Goal: Complete application form: Complete application form

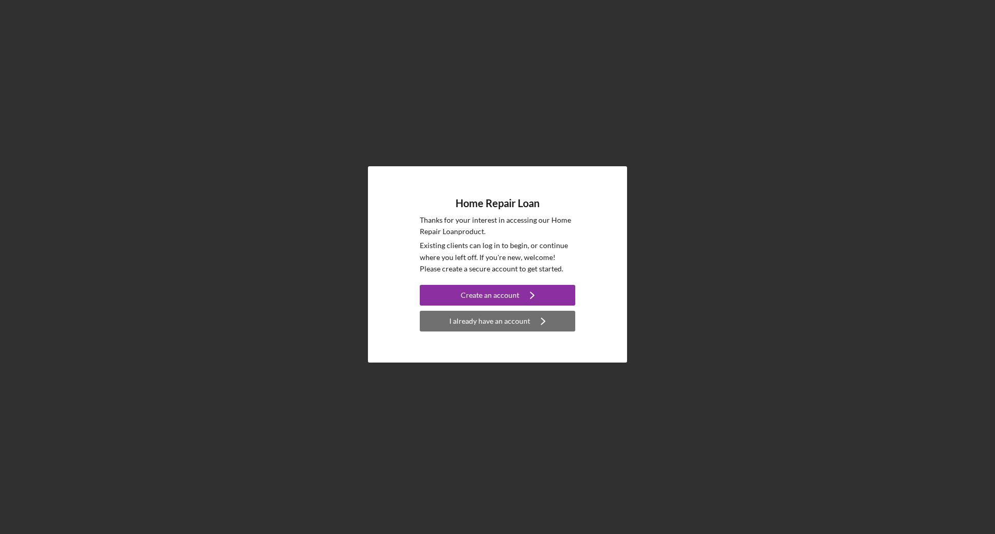
click at [521, 323] on div "I already have an account" at bounding box center [489, 321] width 81 height 21
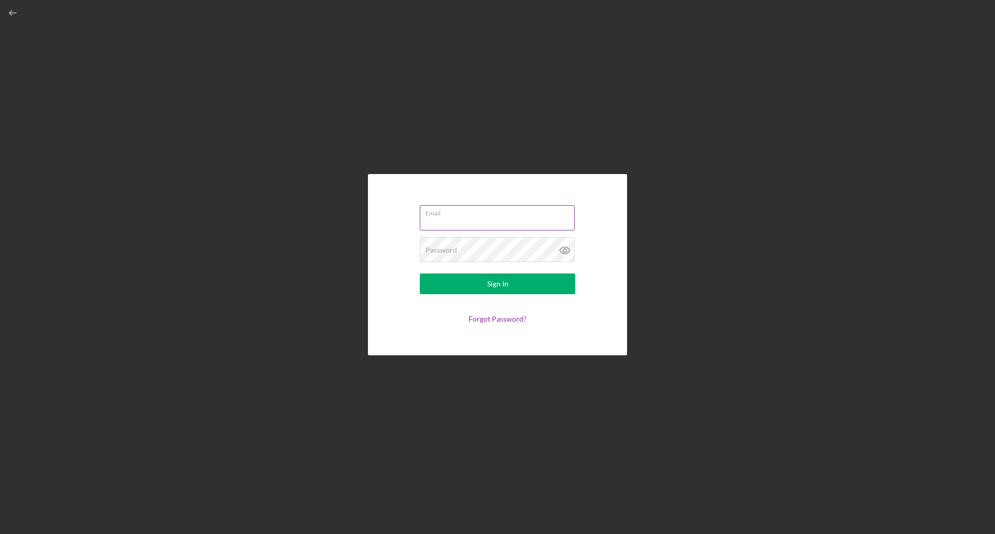
click at [457, 215] on div "Email" at bounding box center [497, 218] width 155 height 26
click at [457, 215] on input "Email" at bounding box center [497, 215] width 155 height 25
type input "[EMAIL_ADDRESS][DOMAIN_NAME]"
click at [485, 249] on div "Password Required" at bounding box center [497, 250] width 155 height 26
click at [490, 286] on div "Sign In" at bounding box center [497, 284] width 21 height 21
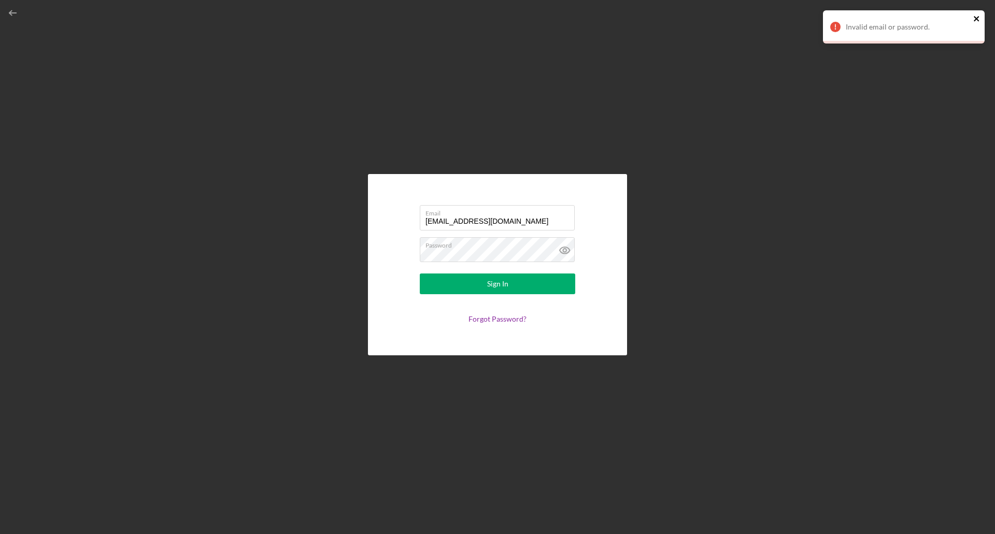
click at [977, 17] on icon "close" at bounding box center [975, 18] width 5 height 5
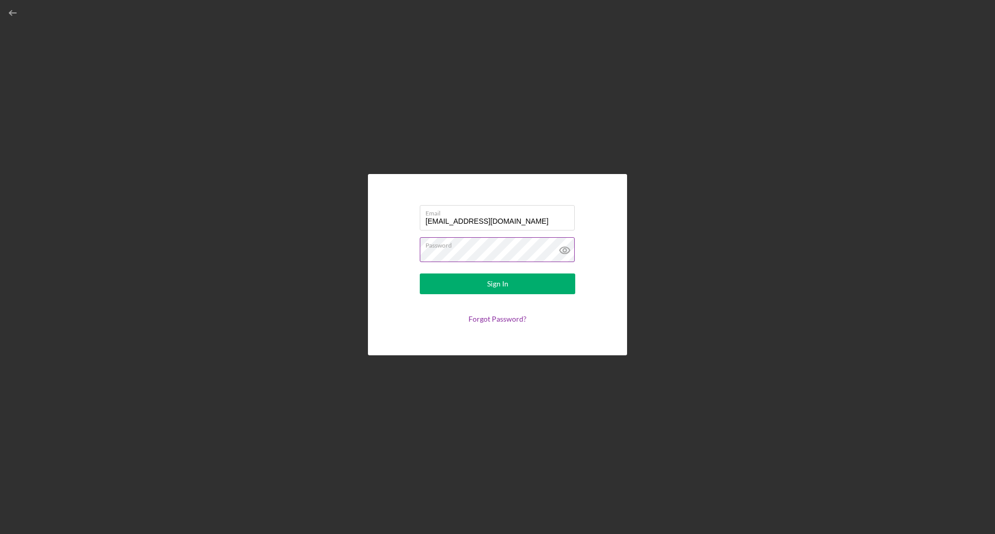
click at [570, 247] on icon at bounding box center [565, 250] width 26 height 26
click at [503, 282] on div "Sign In" at bounding box center [497, 284] width 21 height 21
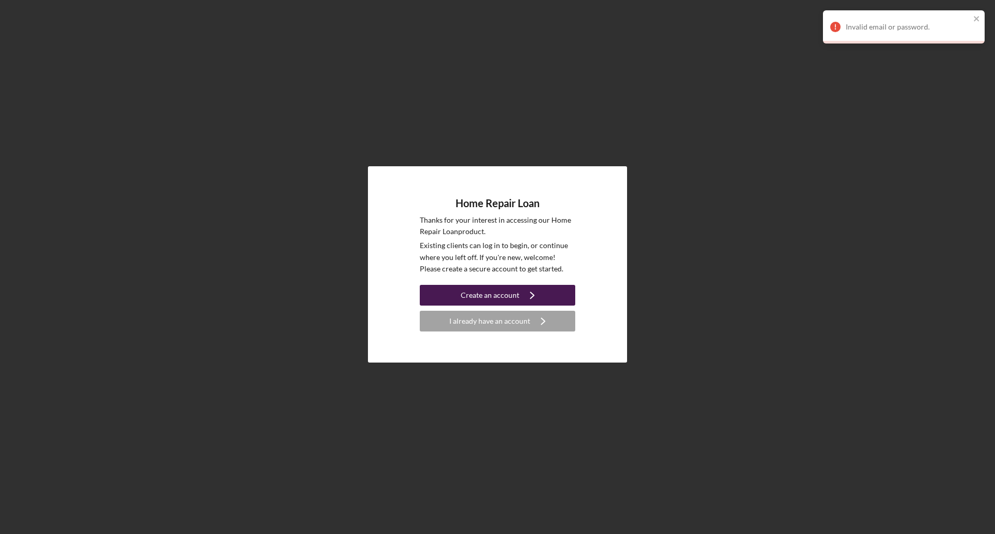
click at [507, 294] on div "Create an account" at bounding box center [490, 295] width 59 height 21
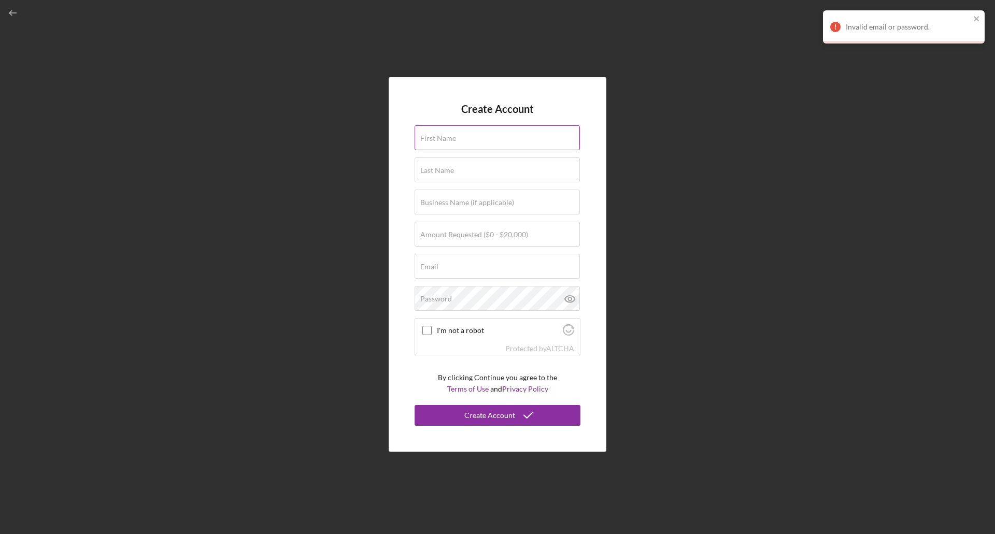
click at [469, 132] on div "First Name" at bounding box center [497, 138] width 166 height 26
type input "[PERSON_NAME]"
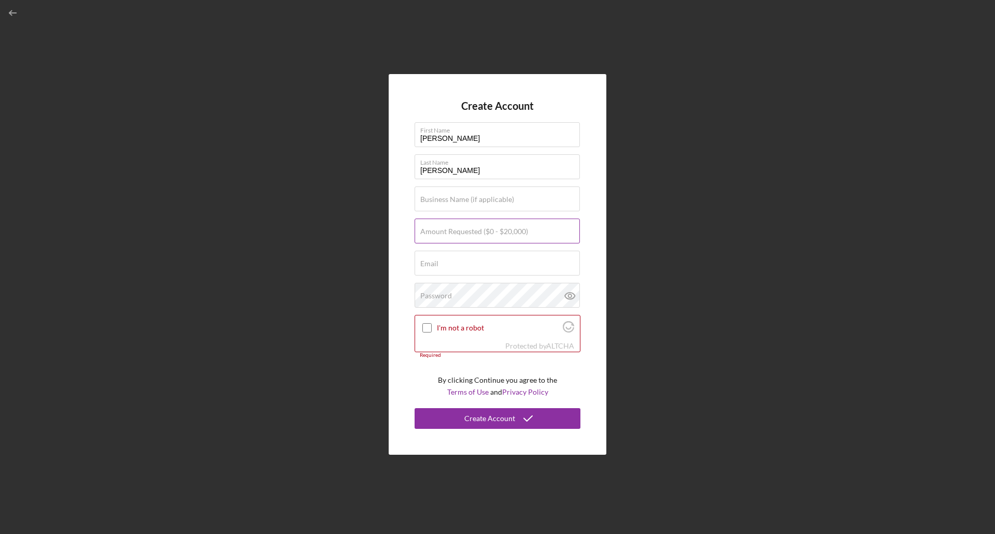
click at [482, 232] on label "Amount Requested ($0 - $20,000)" at bounding box center [474, 231] width 108 height 8
click at [482, 232] on input "Amount Requested ($0 - $20,000)" at bounding box center [496, 231] width 165 height 25
type input "$20,000"
click at [484, 266] on input "Email" at bounding box center [496, 263] width 165 height 25
type input "[EMAIL_ADDRESS][DOMAIN_NAME]"
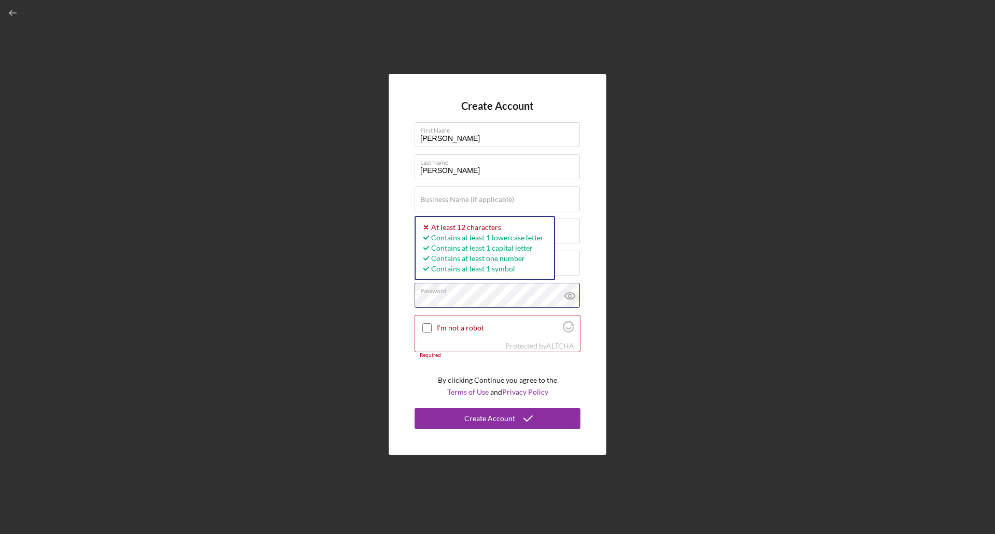
click at [354, 303] on div "Create Account First Name [PERSON_NAME] Last Name [PERSON_NAME] Business Name (…" at bounding box center [497, 264] width 984 height 529
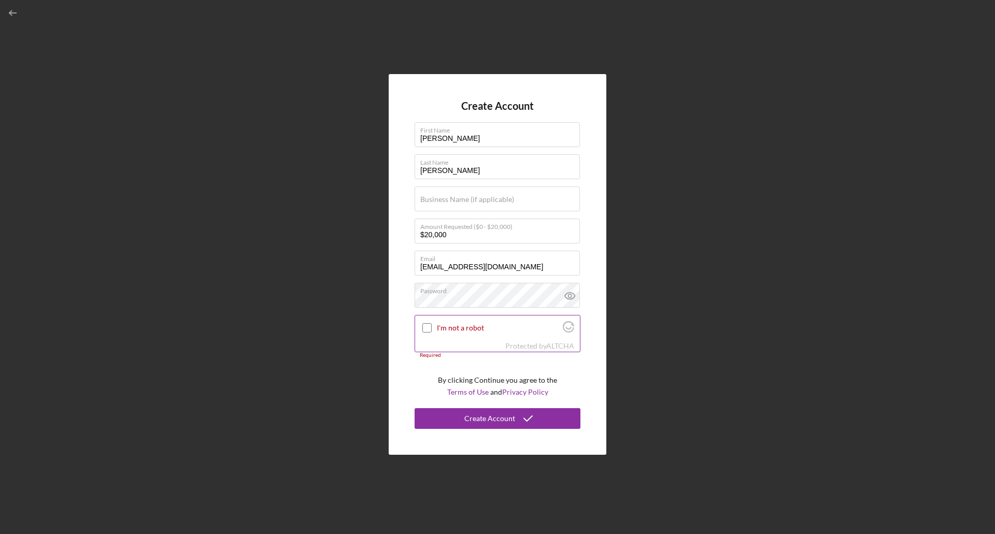
click at [428, 327] on div "I'm not a robot" at bounding box center [497, 327] width 165 height 24
click at [428, 327] on input "I'm not a robot" at bounding box center [426, 327] width 9 height 9
checkbox input "true"
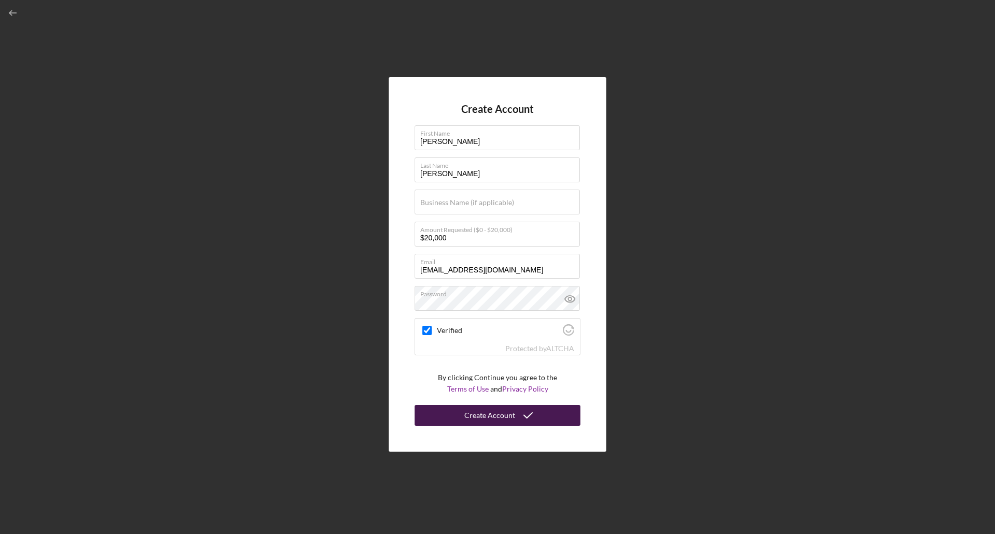
click at [508, 416] on div "Create Account" at bounding box center [489, 415] width 51 height 21
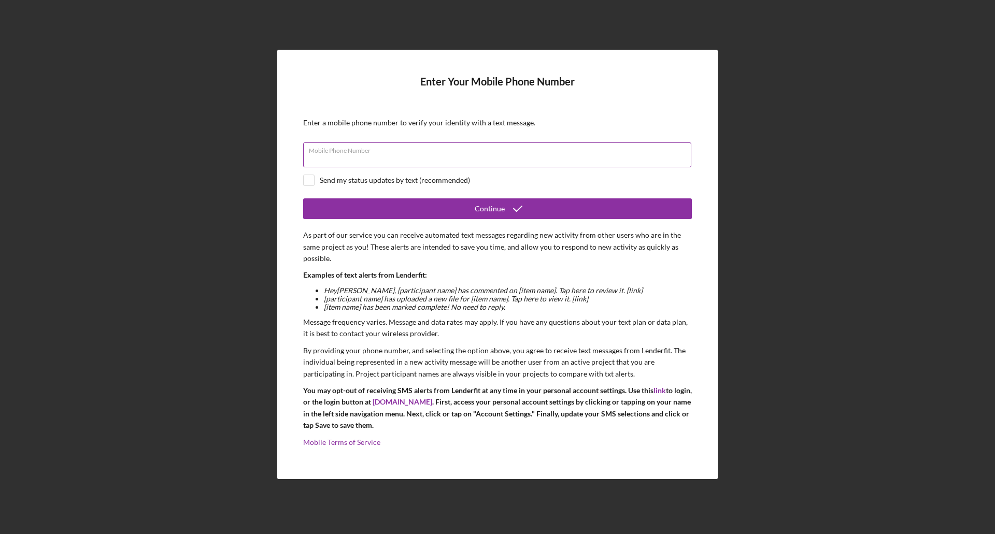
click at [472, 152] on div "Mobile Phone Number" at bounding box center [497, 155] width 389 height 26
type input "[PHONE_NUMBER]"
click at [311, 180] on input "checkbox" at bounding box center [309, 180] width 10 height 10
checkbox input "true"
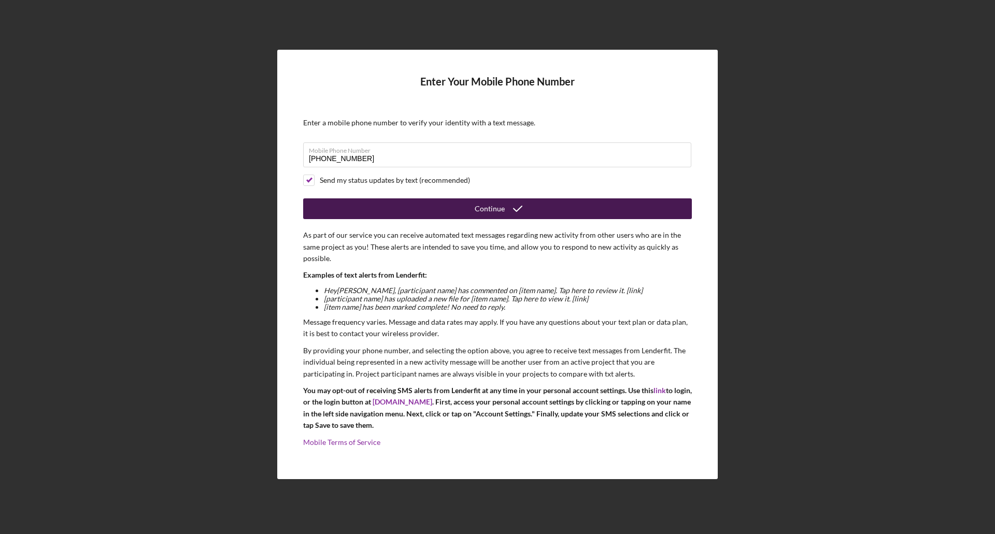
drag, startPoint x: 495, startPoint y: 207, endPoint x: 425, endPoint y: 209, distance: 70.0
click at [419, 211] on button "Continue" at bounding box center [497, 208] width 389 height 21
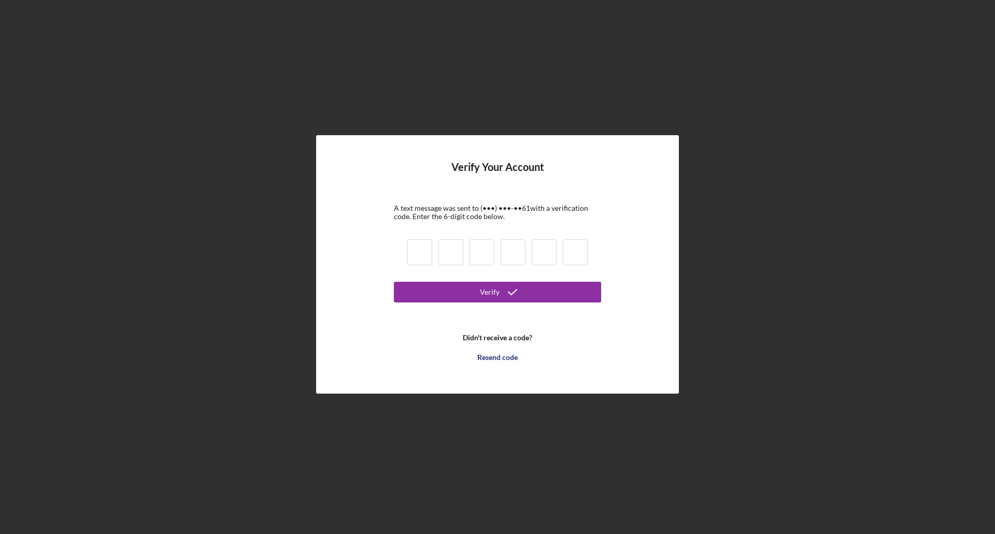
click at [421, 254] on input at bounding box center [419, 252] width 25 height 26
type input "7"
type input "8"
type input "6"
type input "4"
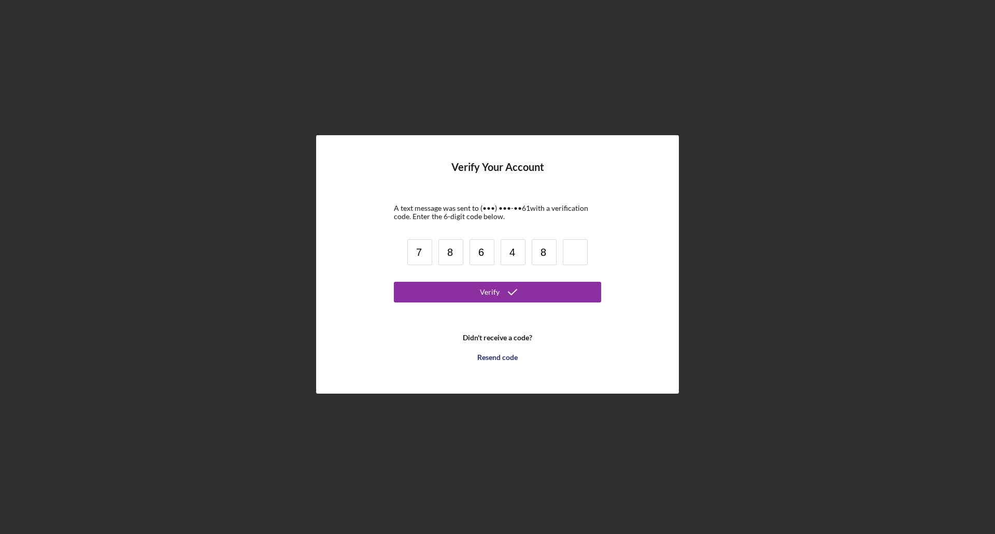
type input "8"
type input "0"
click at [514, 295] on icon "submit" at bounding box center [512, 292] width 26 height 26
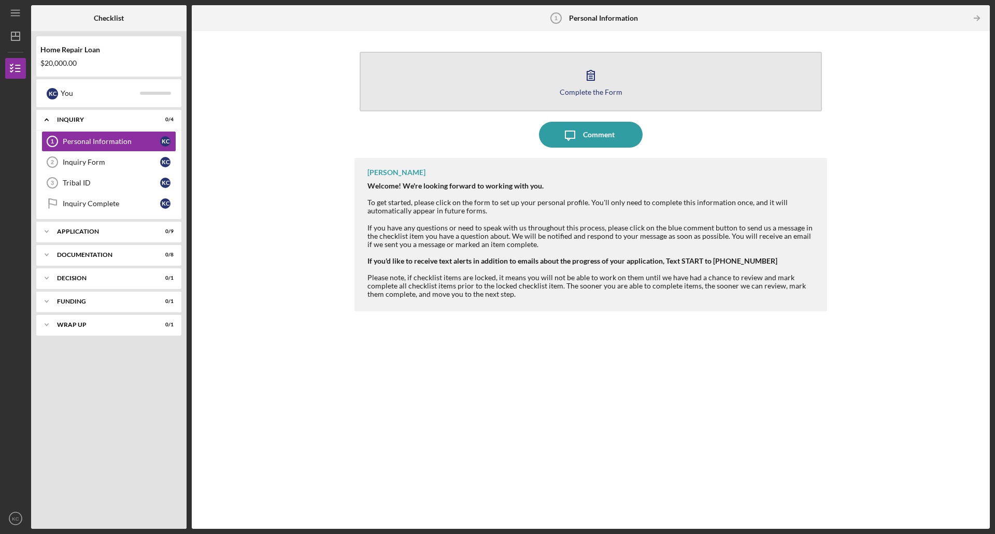
click at [606, 83] on button "Complete the Form Form" at bounding box center [591, 82] width 462 height 60
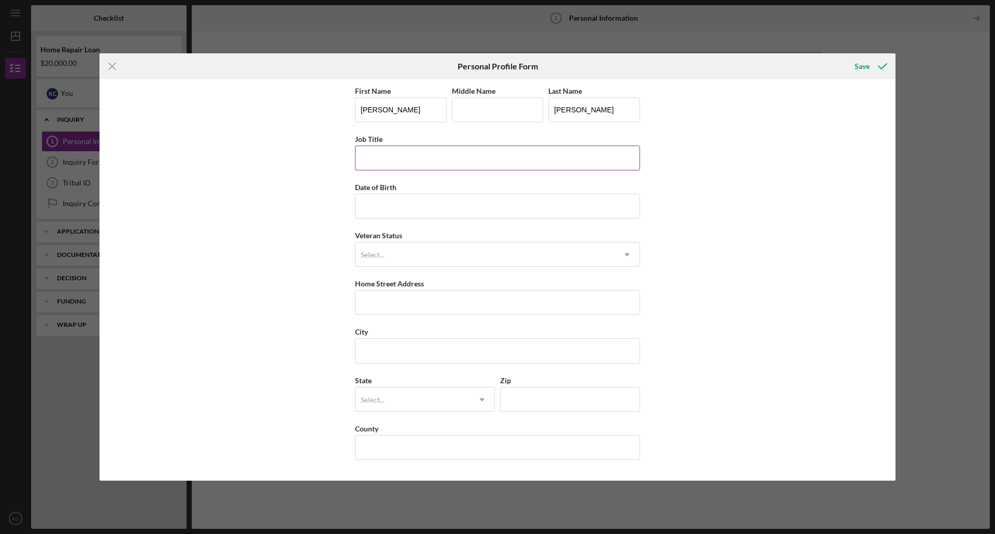
click at [500, 157] on input "Job Title" at bounding box center [497, 158] width 285 height 25
type input "Co-teacher"
click at [497, 196] on input "Date of Birth" at bounding box center [497, 206] width 285 height 25
type input "[DATE]"
click at [615, 253] on icon "Icon/Dropdown Arrow" at bounding box center [626, 254] width 25 height 25
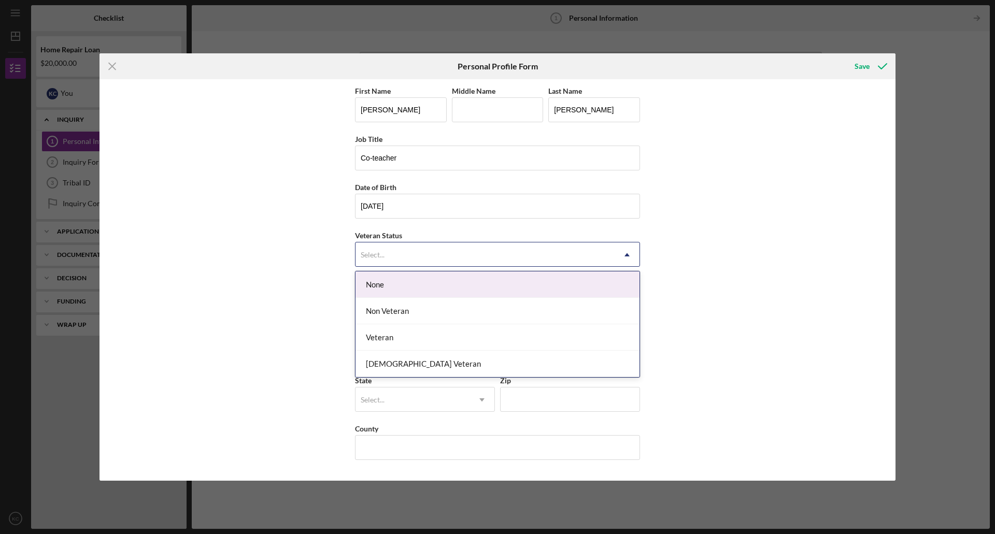
click at [573, 289] on div "None" at bounding box center [497, 284] width 284 height 26
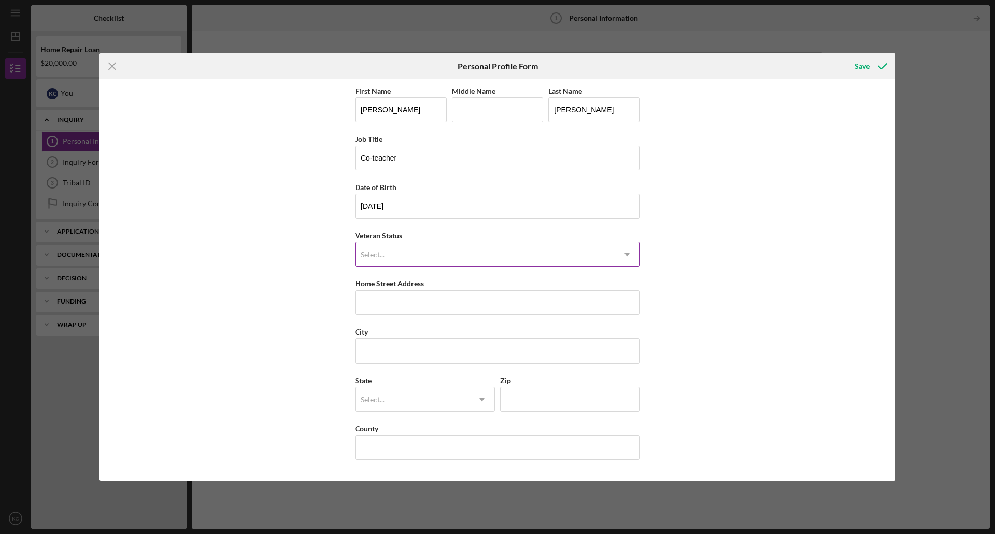
click at [623, 255] on icon "Icon/Dropdown Arrow" at bounding box center [626, 254] width 25 height 25
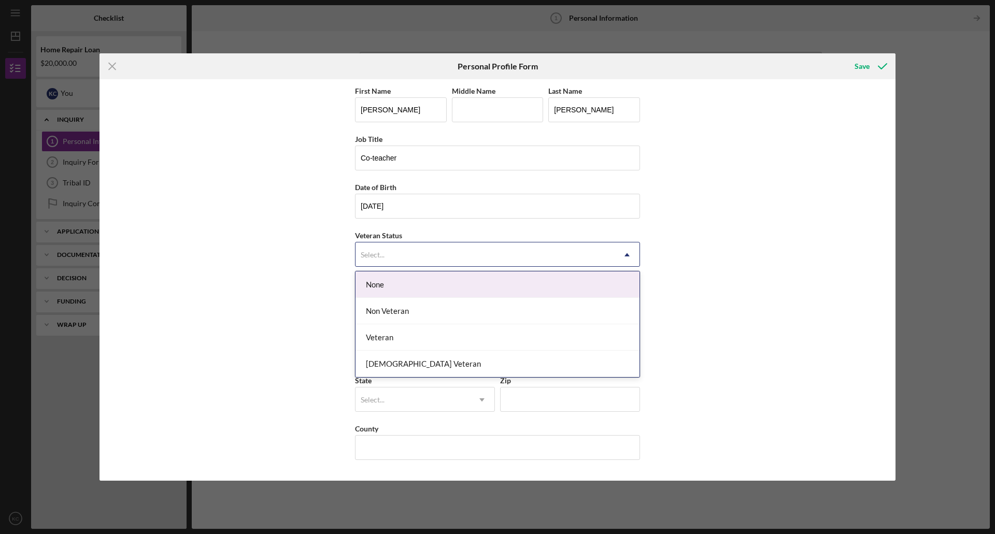
click at [389, 282] on div "None" at bounding box center [497, 284] width 284 height 26
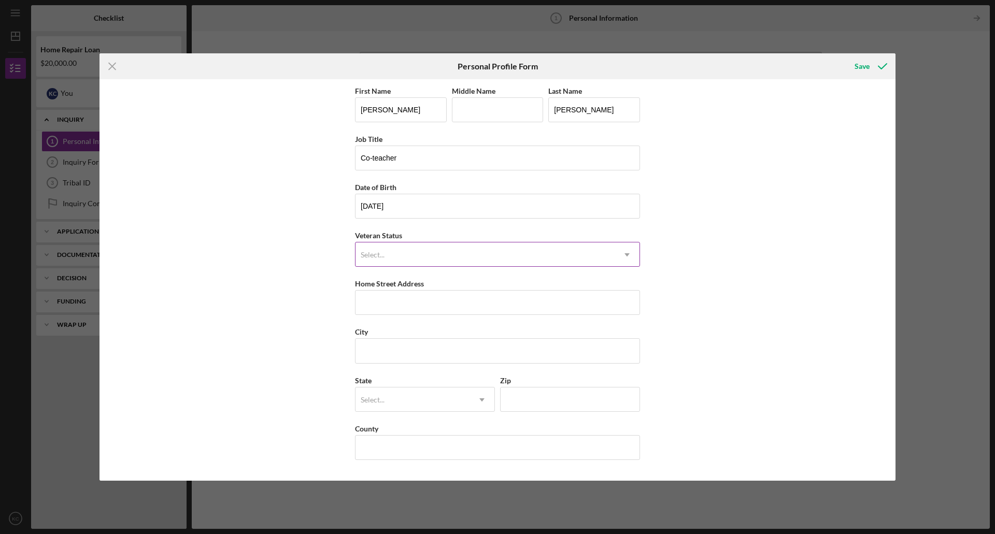
click at [627, 255] on use at bounding box center [626, 254] width 5 height 3
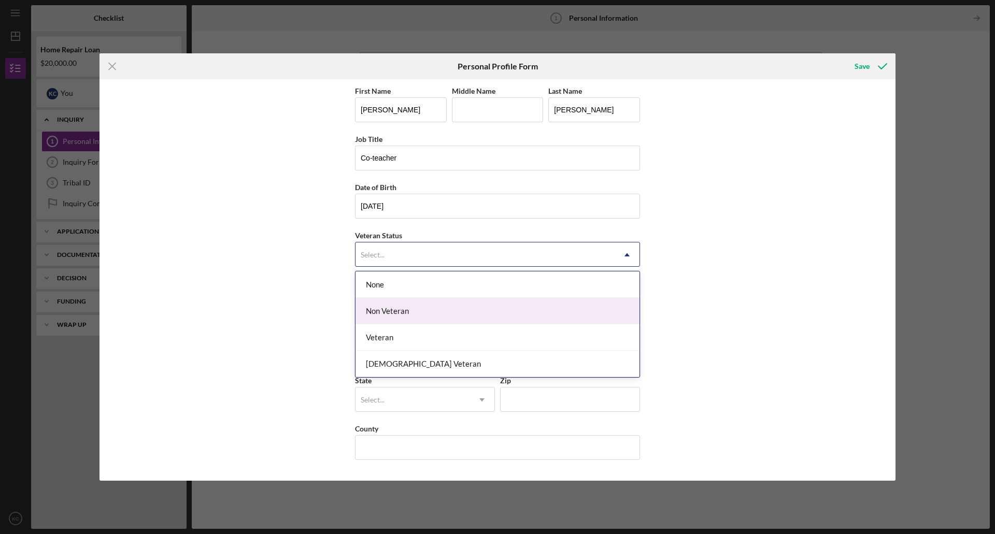
click at [606, 303] on div "Non Veteran" at bounding box center [497, 311] width 284 height 26
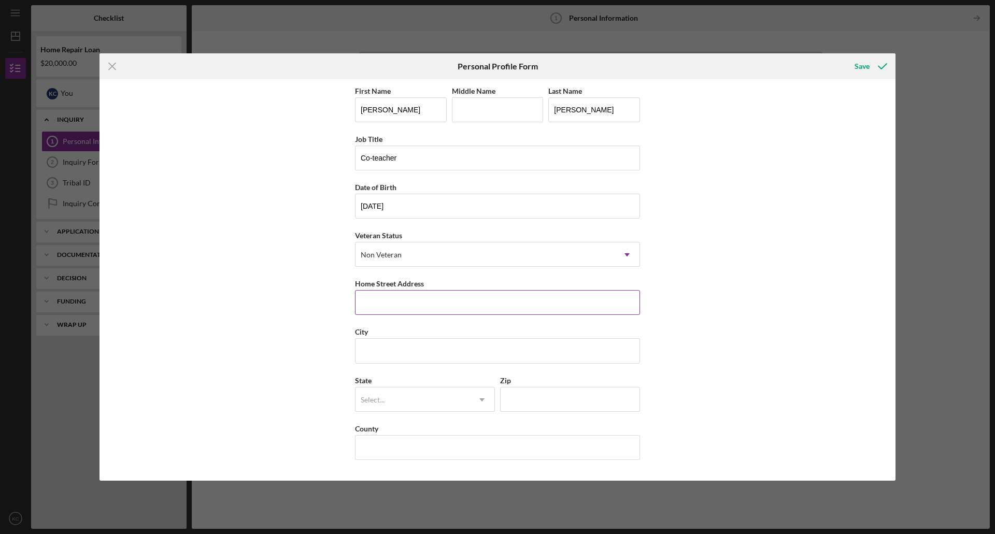
click at [465, 305] on input "Home Street Address" at bounding box center [497, 302] width 285 height 25
type input "[STREET_ADDRESS][PERSON_NAME]"
type input "Oneida"
type input "[US_STATE]"
type input "54155"
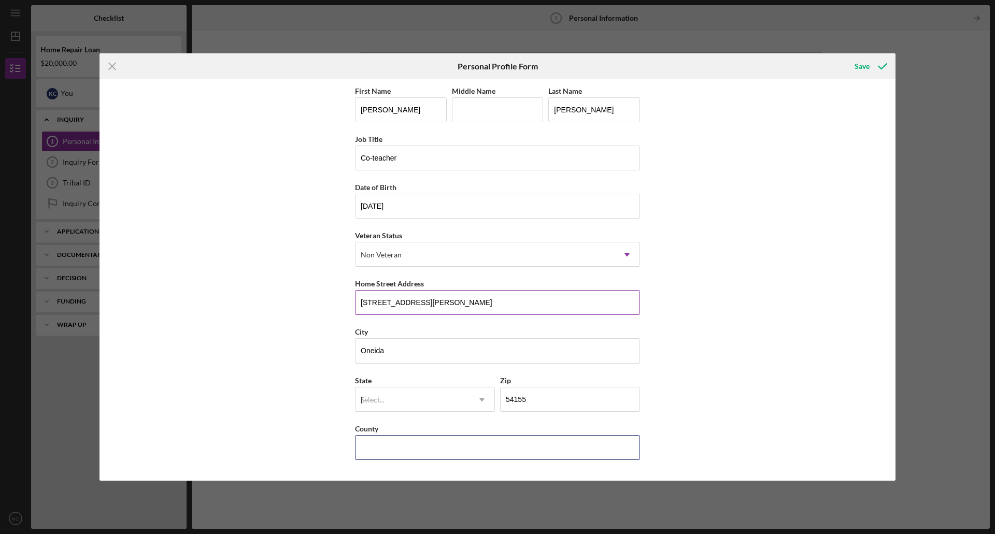
type input "[GEOGRAPHIC_DATA]"
click at [766, 275] on div "First Name [PERSON_NAME] Middle Name Last Name [PERSON_NAME] Job Title Co-teach…" at bounding box center [497, 279] width 796 height 401
click at [864, 66] on div "Save" at bounding box center [861, 66] width 15 height 21
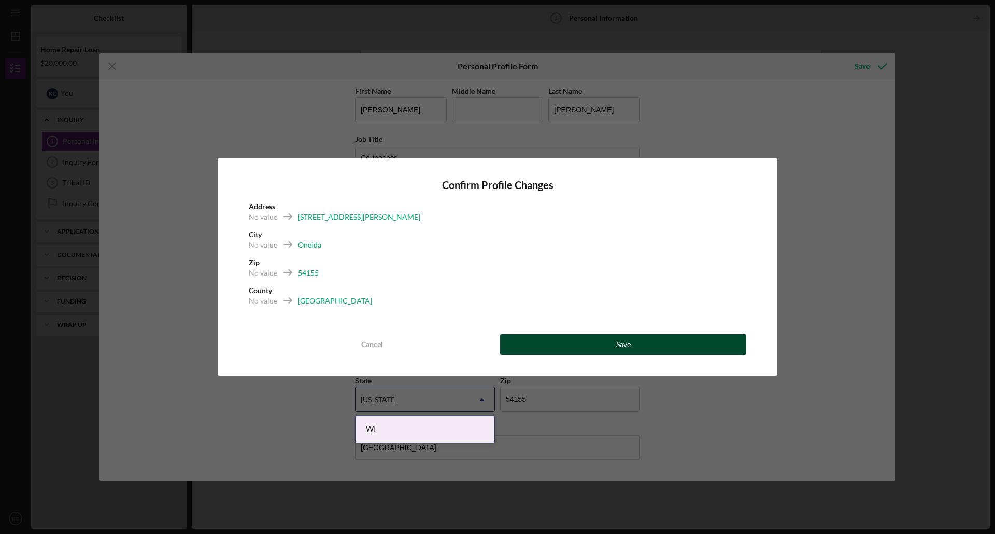
click at [600, 342] on button "Save" at bounding box center [623, 344] width 246 height 21
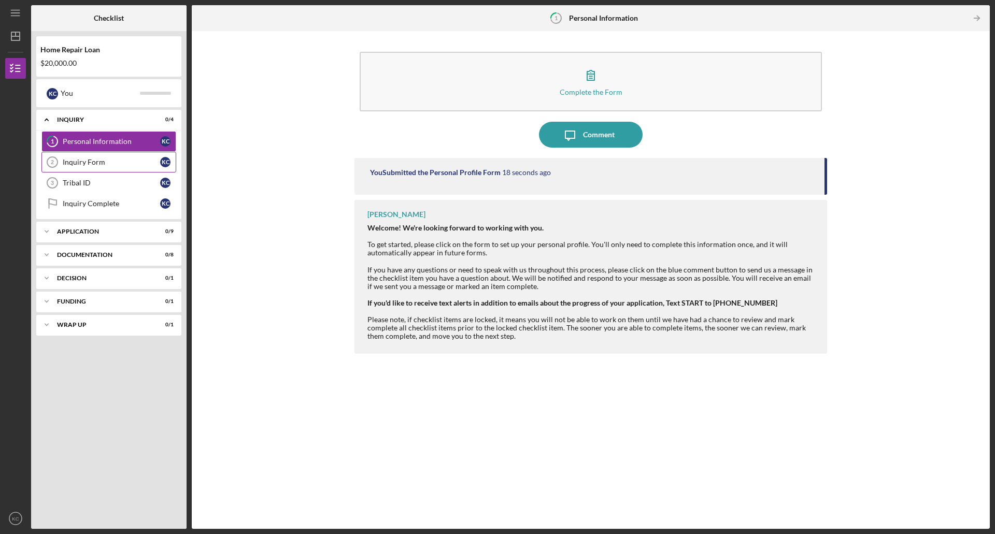
click at [89, 164] on div "Inquiry Form" at bounding box center [111, 162] width 97 height 8
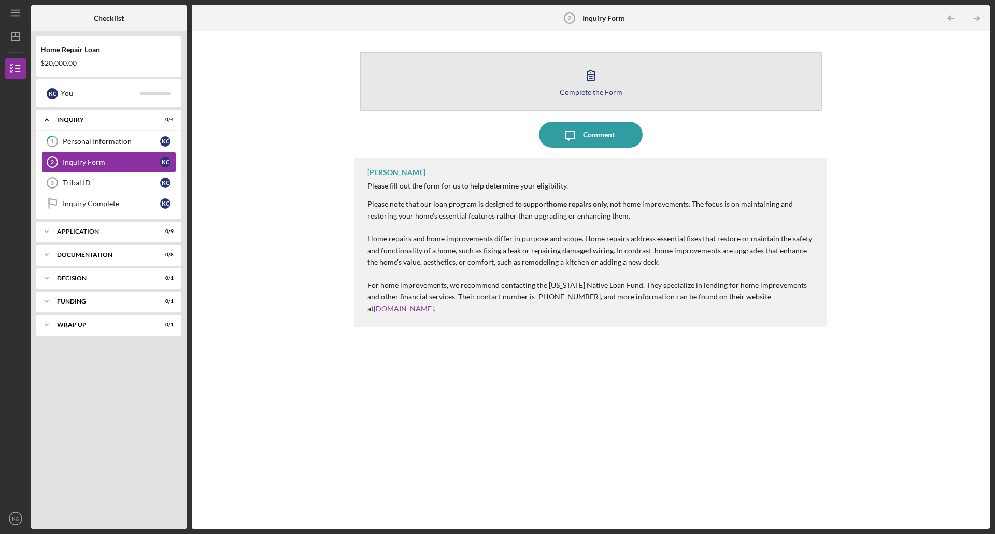
click at [591, 84] on icon "button" at bounding box center [591, 75] width 26 height 26
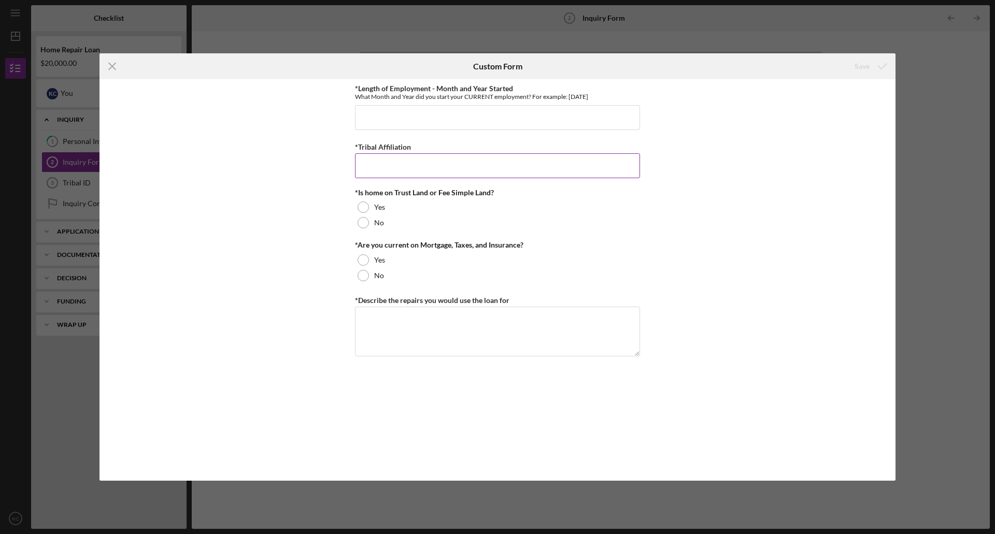
click at [418, 163] on input "*Tribal Affiliation" at bounding box center [497, 165] width 285 height 25
type input "Oneida"
click at [366, 208] on div at bounding box center [362, 207] width 11 height 11
click at [364, 261] on div at bounding box center [362, 259] width 11 height 11
click at [376, 318] on textarea "*Describe the repairs you would use the loan for" at bounding box center [497, 332] width 285 height 50
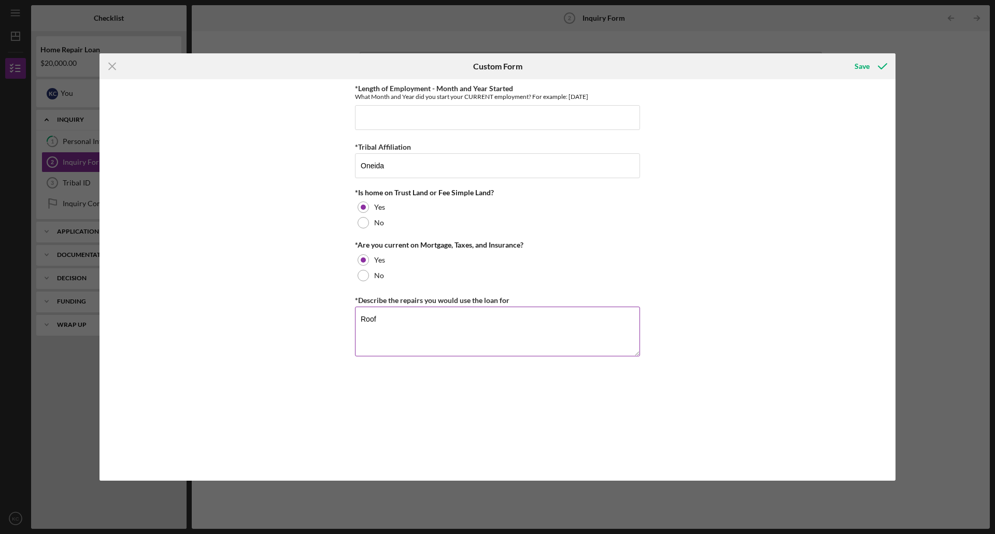
click at [444, 335] on textarea "Roof" at bounding box center [497, 332] width 285 height 50
type textarea "R"
type textarea "n"
type textarea "N"
type textarea "Roof"
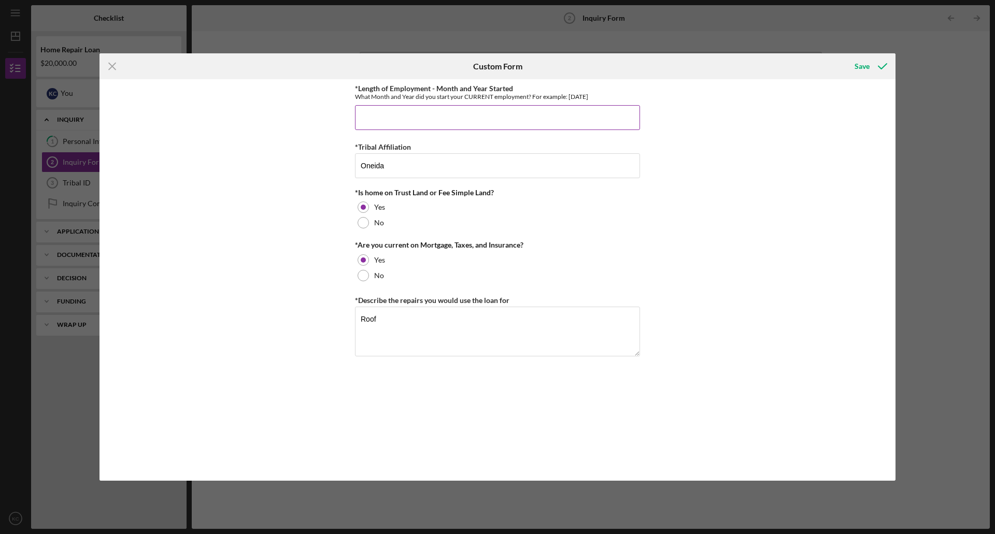
click at [408, 116] on input "*Length of Employment - Month and Year Started" at bounding box center [497, 117] width 285 height 25
type input "[DATE]"
click at [864, 68] on div "Save" at bounding box center [861, 66] width 15 height 21
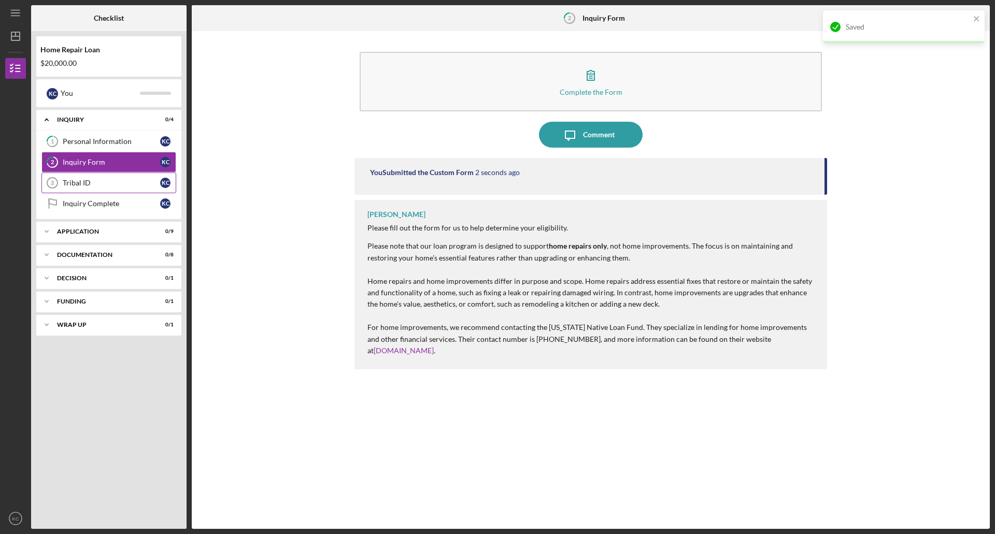
click at [95, 183] on div "Tribal ID" at bounding box center [111, 183] width 97 height 8
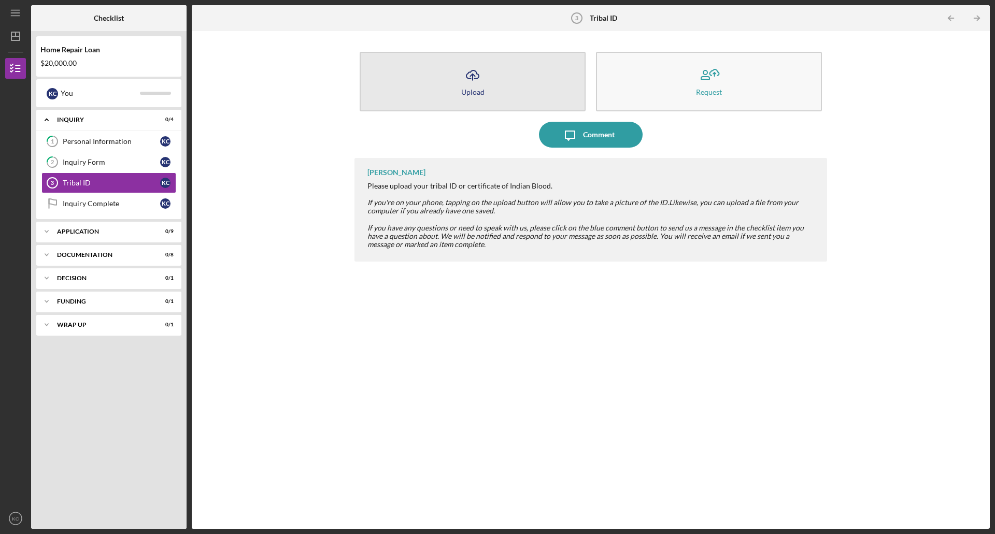
click at [475, 77] on polyline "button" at bounding box center [472, 75] width 5 height 3
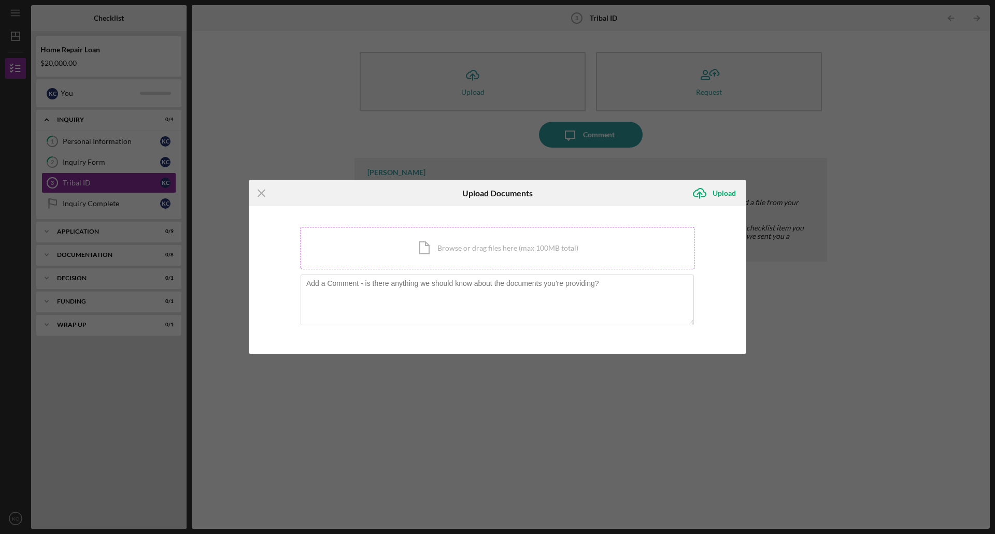
click at [478, 250] on div "Icon/Document Browse or drag files here (max 100MB total) Tap to choose files o…" at bounding box center [497, 248] width 394 height 42
click at [260, 192] on line at bounding box center [261, 193] width 7 height 7
